Goal: Transaction & Acquisition: Purchase product/service

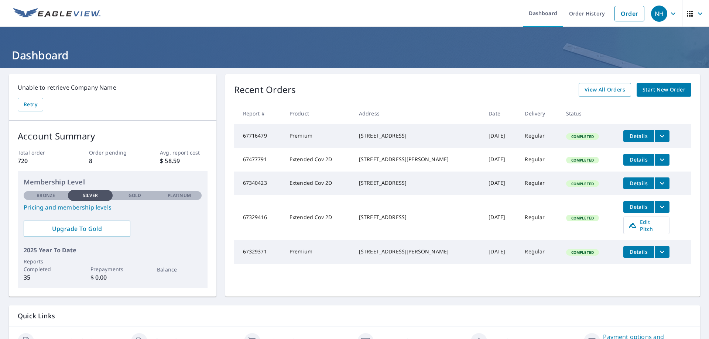
click at [650, 88] on span "Start New Order" at bounding box center [664, 89] width 43 height 9
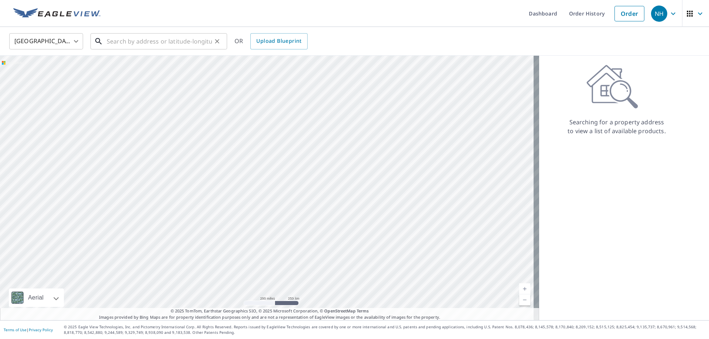
click at [158, 38] on input "text" at bounding box center [159, 41] width 105 height 21
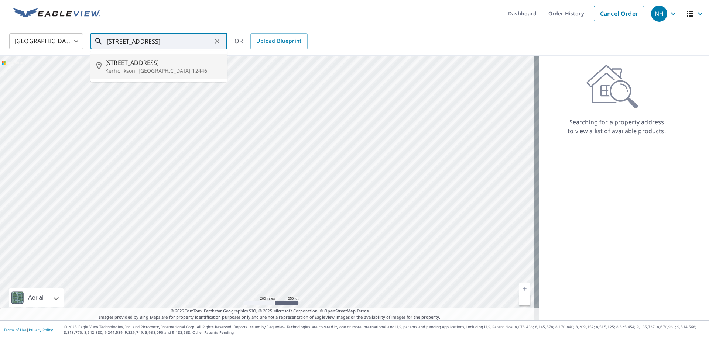
click at [138, 68] on p "Kerhonkson, [GEOGRAPHIC_DATA] 12446" at bounding box center [163, 70] width 116 height 7
type input "[STREET_ADDRESS]"
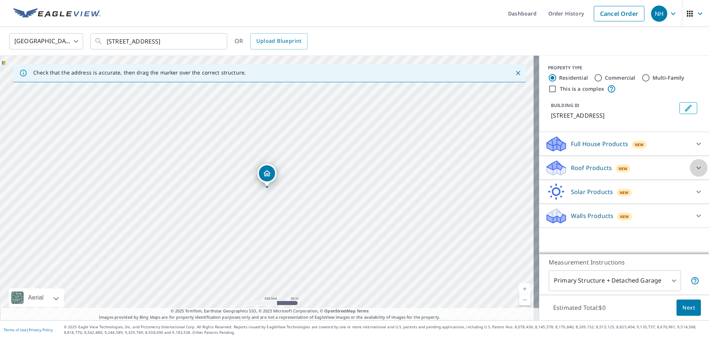
click at [699, 166] on div at bounding box center [699, 168] width 18 height 18
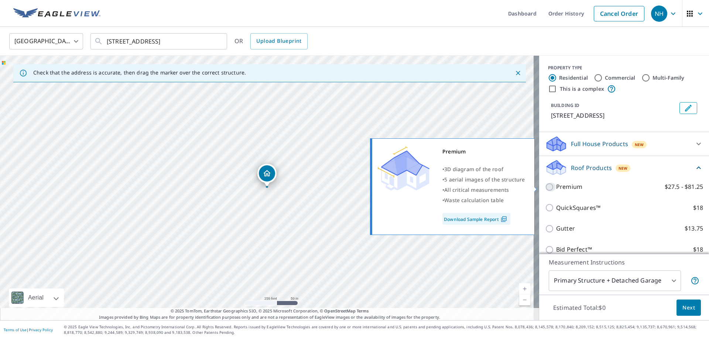
click at [545, 188] on input "Premium $27.5 - $81.25" at bounding box center [550, 187] width 11 height 9
checkbox input "true"
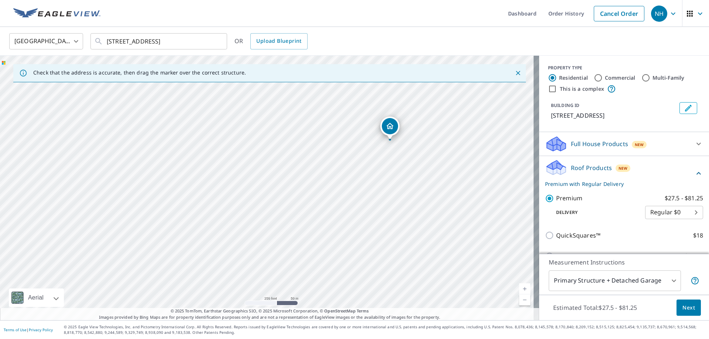
click at [354, 167] on div "[STREET_ADDRESS]" at bounding box center [269, 188] width 539 height 265
drag, startPoint x: 387, startPoint y: 131, endPoint x: 280, endPoint y: 210, distance: 133.1
click at [280, 210] on div "[STREET_ADDRESS]" at bounding box center [269, 188] width 539 height 265
click at [335, 231] on div "[STREET_ADDRESS]" at bounding box center [269, 188] width 539 height 265
drag, startPoint x: 287, startPoint y: 229, endPoint x: 309, endPoint y: 141, distance: 90.5
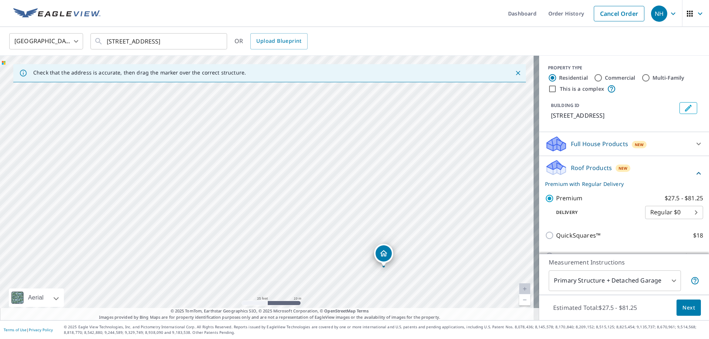
click at [309, 141] on div "[STREET_ADDRESS]" at bounding box center [269, 188] width 539 height 265
drag, startPoint x: 386, startPoint y: 255, endPoint x: 261, endPoint y: 107, distance: 193.7
drag, startPoint x: 321, startPoint y: 144, endPoint x: 347, endPoint y: 174, distance: 39.2
click at [347, 174] on div "[STREET_ADDRESS]" at bounding box center [269, 188] width 539 height 265
drag, startPoint x: 296, startPoint y: 204, endPoint x: 281, endPoint y: 174, distance: 33.0
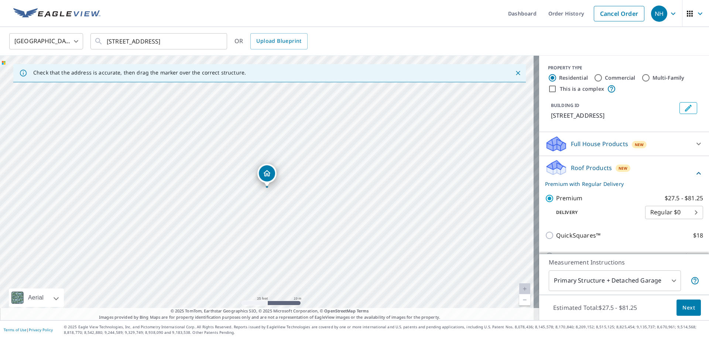
click at [682, 304] on span "Next" at bounding box center [688, 308] width 13 height 9
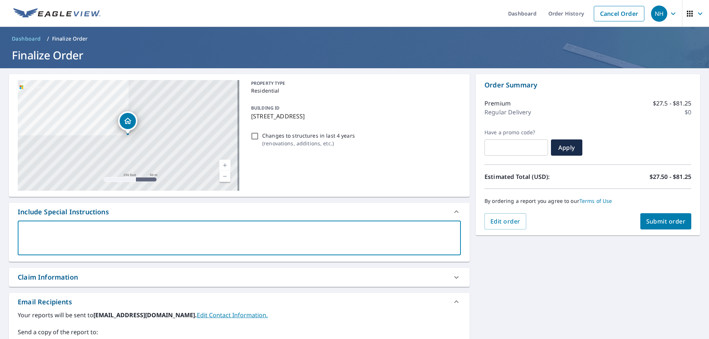
click at [178, 241] on textarea at bounding box center [239, 238] width 433 height 21
type textarea "M"
type textarea "x"
type textarea "Mi"
type textarea "x"
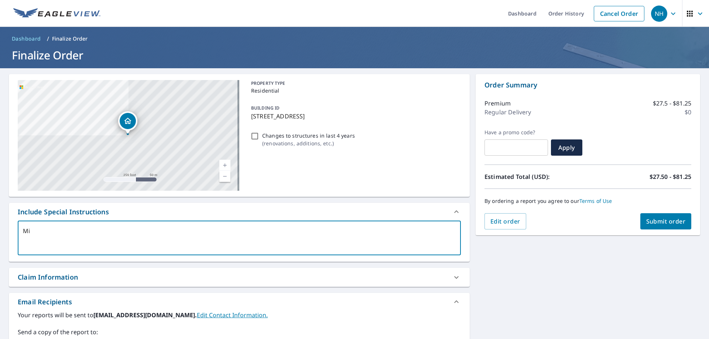
type textarea "Min"
type textarea "x"
type textarea "Min"
type textarea "x"
type textarea "Min"
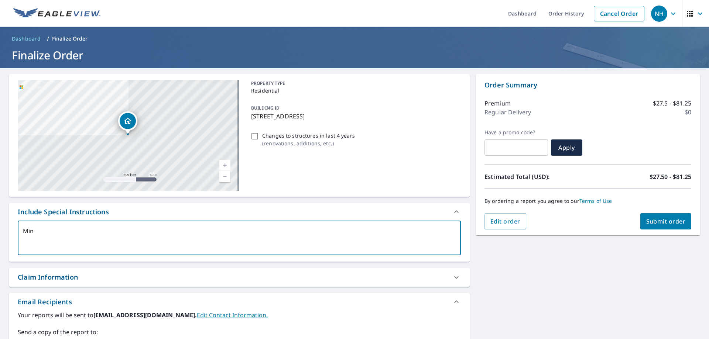
type textarea "x"
type textarea "Mi"
type textarea "x"
type textarea "M"
type textarea "x"
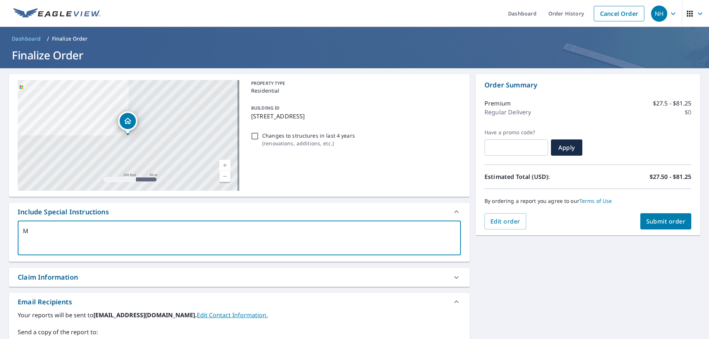
type textarea "Ma"
type textarea "x"
type textarea "Mai"
type textarea "x"
type textarea "Main"
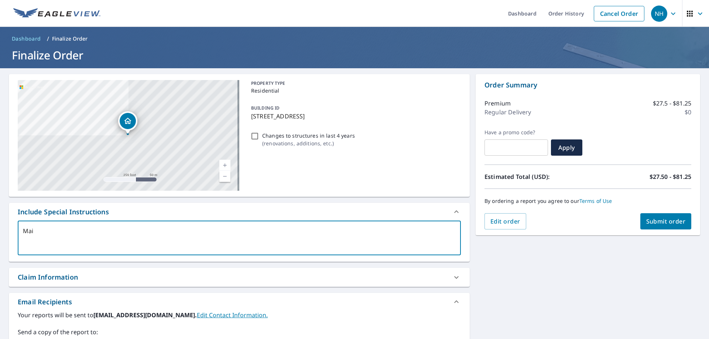
type textarea "x"
type textarea "Main"
type textarea "x"
type textarea "Main h"
type textarea "x"
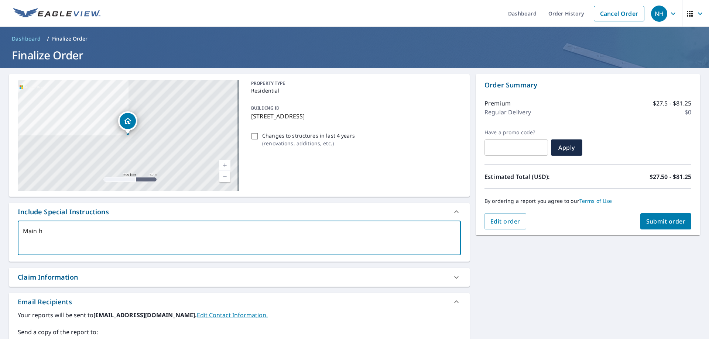
type textarea "Main ho"
type textarea "x"
type textarea "Main hou"
type textarea "x"
type textarea "Main hous"
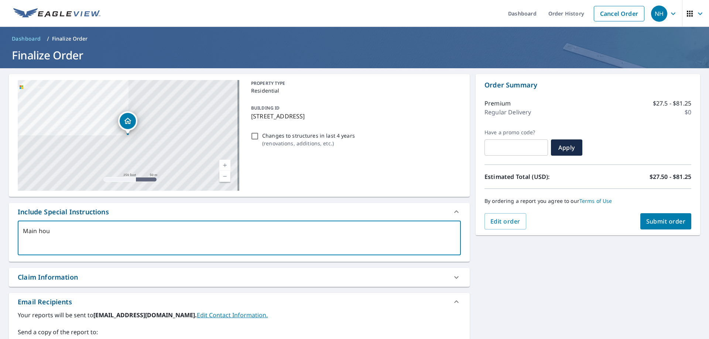
type textarea "x"
type textarea "Main house"
type textarea "x"
type textarea "Main house"
type textarea "x"
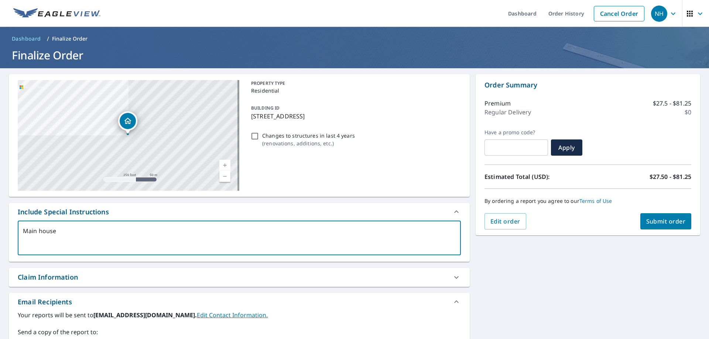
type textarea "Main house i"
type textarea "x"
type textarea "Main house is"
type textarea "x"
type textarea "Main house is"
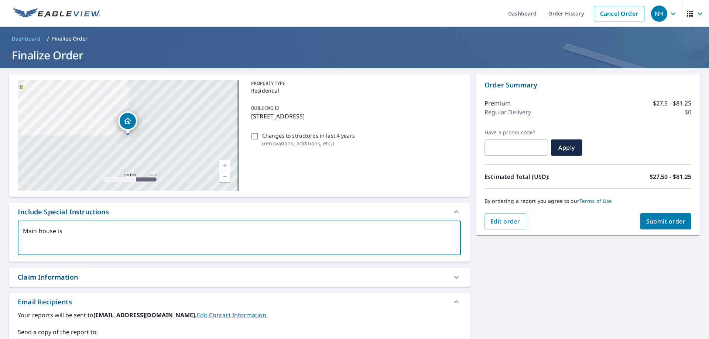
type textarea "x"
type textarea "Main house is c"
type textarea "x"
type textarea "Main house is ce"
type textarea "x"
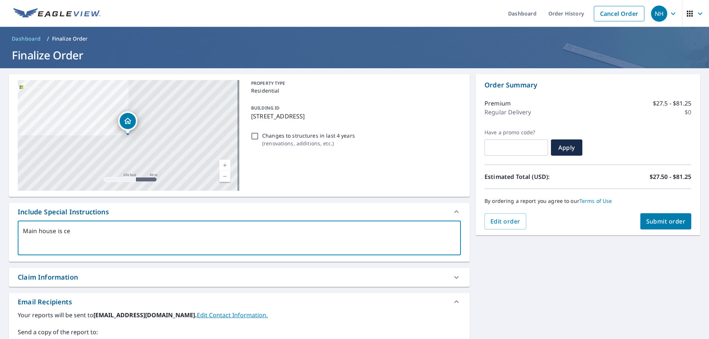
type textarea "Main house is ced"
type textarea "x"
type textarea "Main house is ceda"
type textarea "x"
type textarea "Main house is cedar"
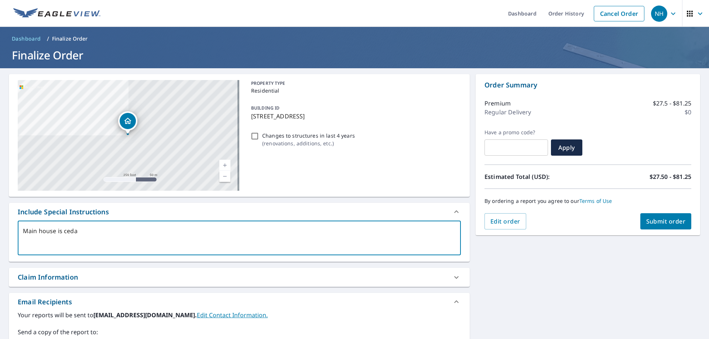
type textarea "x"
type textarea "Main house is cedar"
type textarea "x"
type textarea "Main house is cedar i"
type textarea "x"
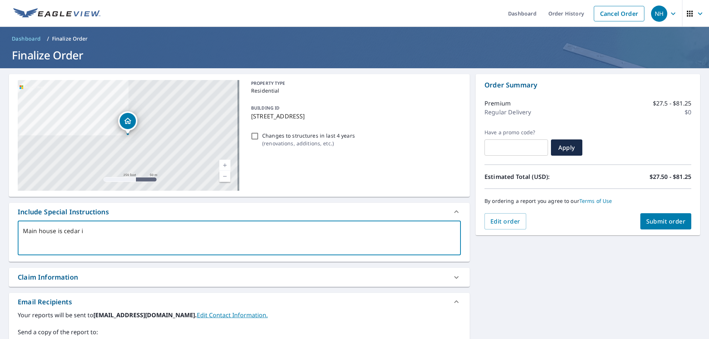
type textarea "Main house is cedar it"
type textarea "x"
type textarea "Main house is cedar it"
type textarea "x"
type textarea "Main house is cedar it s"
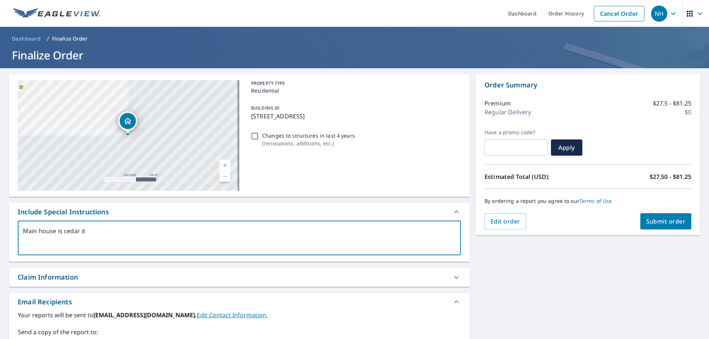
type textarea "x"
type textarea "Main house is cedar it sh"
type textarea "x"
type textarea "Main house is cedar it sho"
type textarea "x"
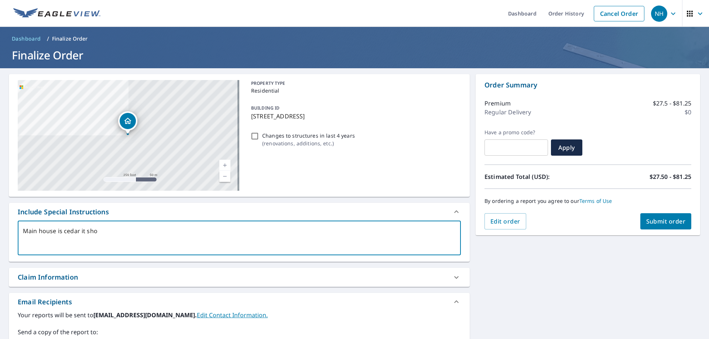
type textarea "Main house is cedar it show"
type textarea "x"
type textarea "Main house is cedar it shows"
type textarea "x"
type textarea "Main house is cedar it shows"
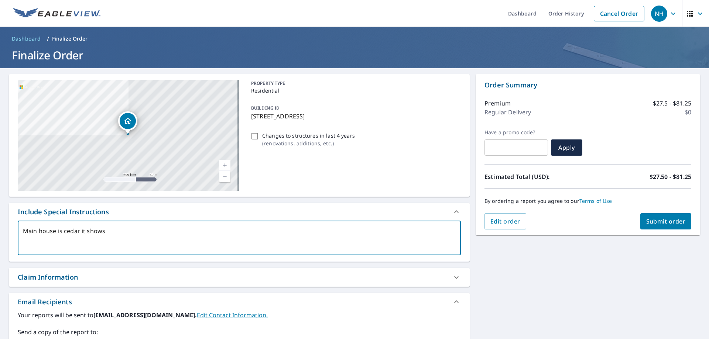
type textarea "x"
type textarea "Main house is cedar it shows a"
type textarea "x"
type textarea "Main house is cedar it shows as"
type textarea "x"
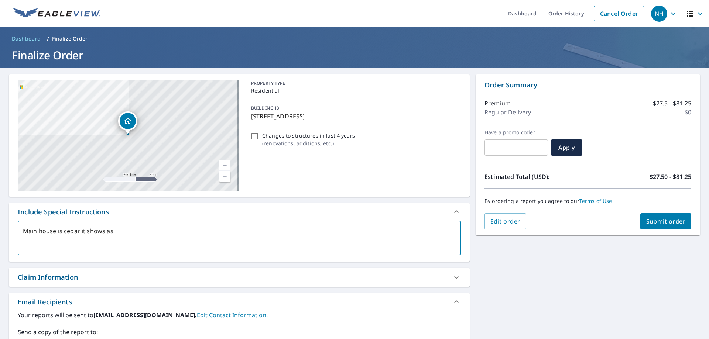
type textarea "Main house is cedar it shows as"
type textarea "x"
type textarea "Main house is cedar it shows as 1"
type textarea "x"
type textarea "Main house is cedar it shows as 12"
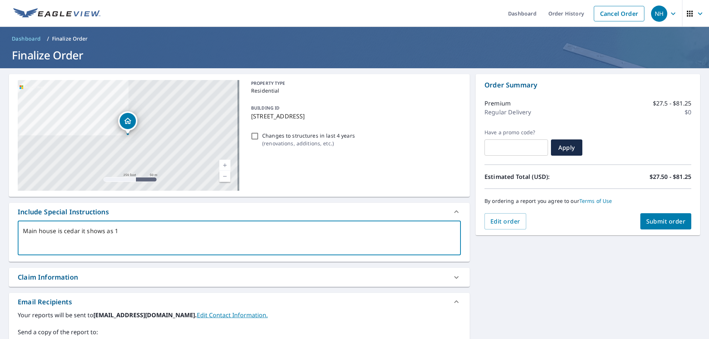
type textarea "x"
type textarea "Main house is cedar it shows as 124"
type textarea "x"
type textarea "Main house is cedar it shows as 1248"
type textarea "x"
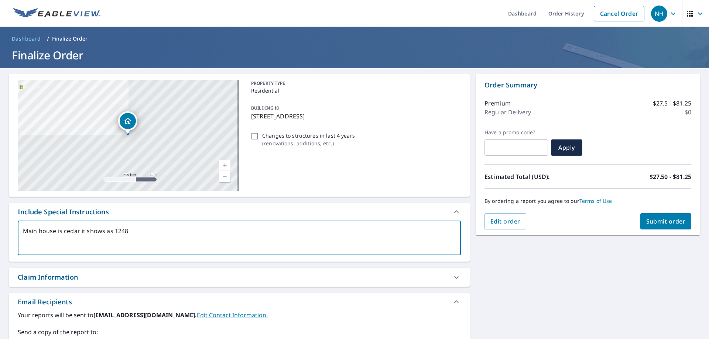
type textarea "Main house is cedar it shows as 1248"
type textarea "x"
type textarea "Main house is cedar it shows as 1248 o"
type textarea "x"
type textarea "Main house is cedar it shows as 1248 on"
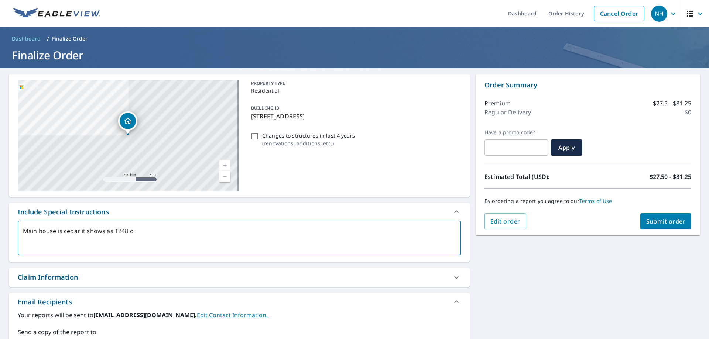
type textarea "x"
type textarea "Main house is cedar it shows as 1248 on"
type textarea "x"
type textarea "Main house is cedar it shows as 1248 on m"
type textarea "x"
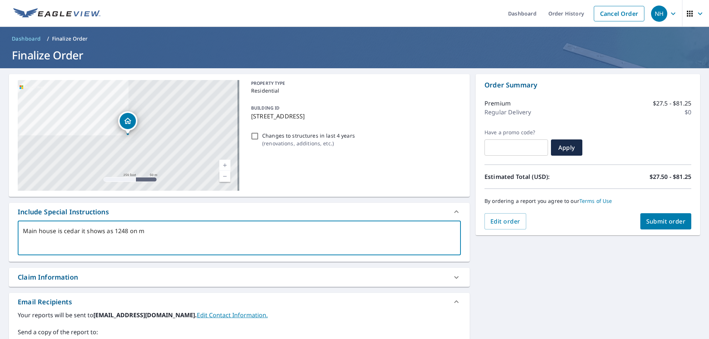
type textarea "Main house is cedar it shows as 1248 on ma"
type textarea "x"
type textarea "Main house is cedar it shows as 1248 on map"
type textarea "x"
type textarea "Main house is cedar it shows as 1248 on map"
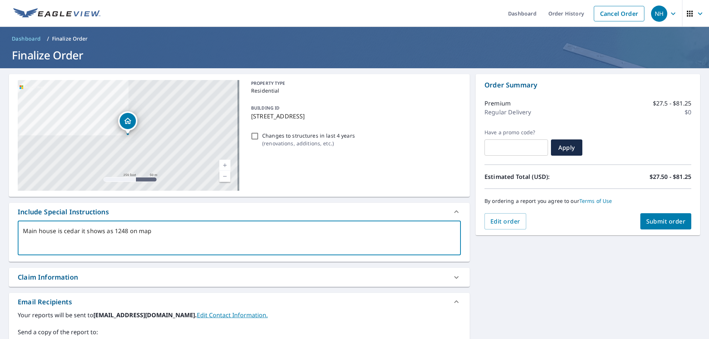
click at [672, 222] on span "Submit order" at bounding box center [666, 221] width 40 height 8
type textarea "x"
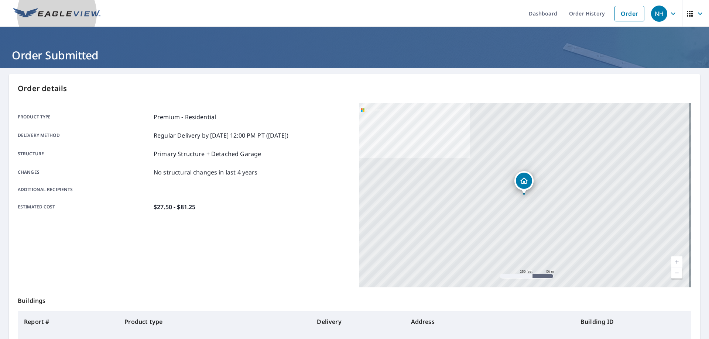
click at [68, 15] on img at bounding box center [56, 13] width 87 height 11
